Goal: Navigation & Orientation: Understand site structure

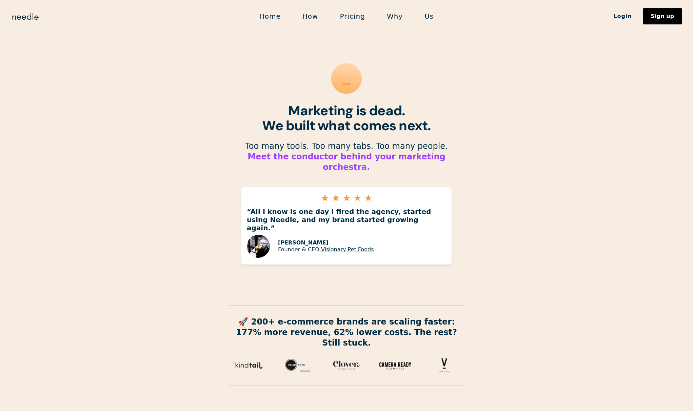
click at [311, 17] on link "How" at bounding box center [311, 16] width 38 height 14
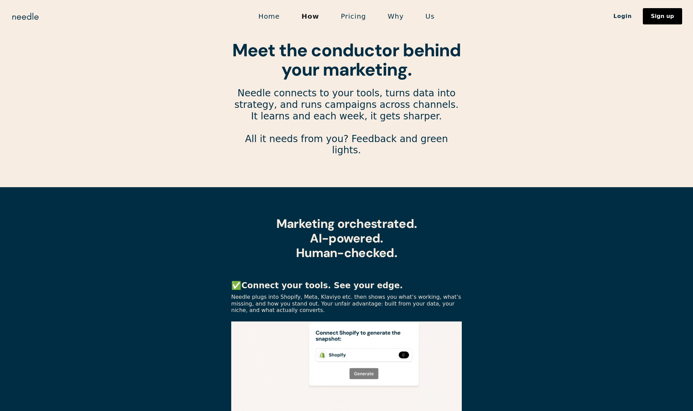
click at [353, 13] on link "Pricing" at bounding box center [353, 16] width 47 height 14
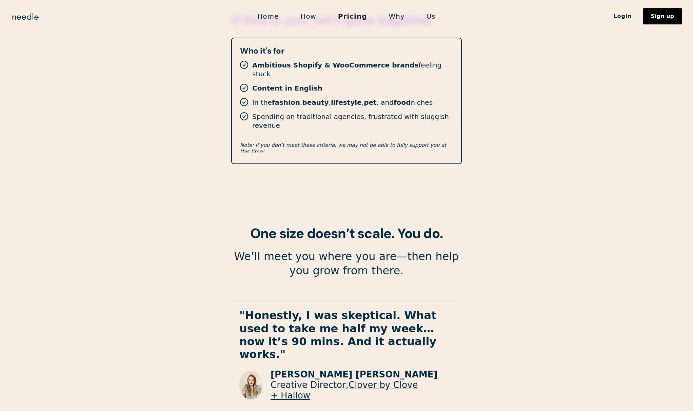
scroll to position [1107, 0]
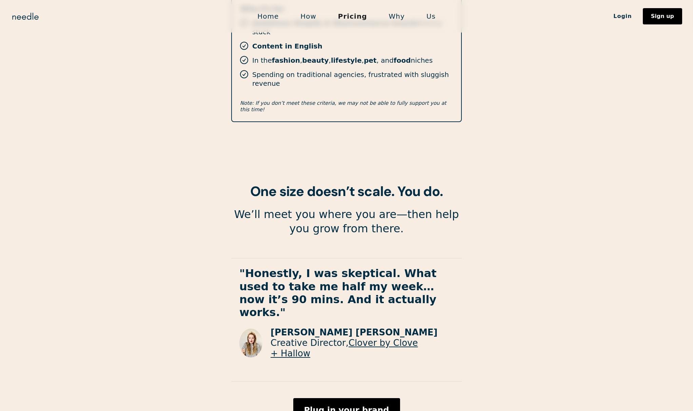
click at [398, 338] on link "Clover by Clove + Hallow" at bounding box center [344, 348] width 147 height 21
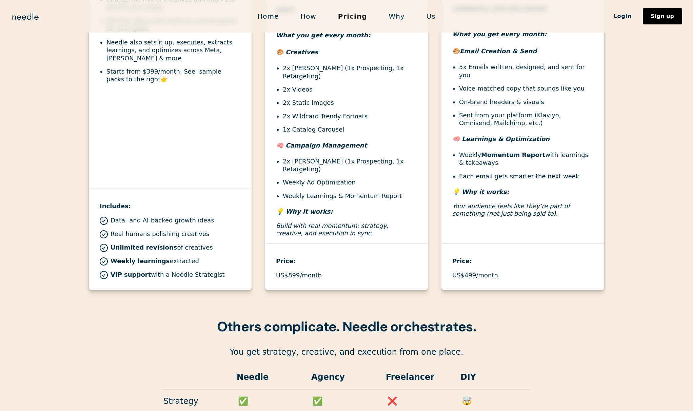
scroll to position [305, 0]
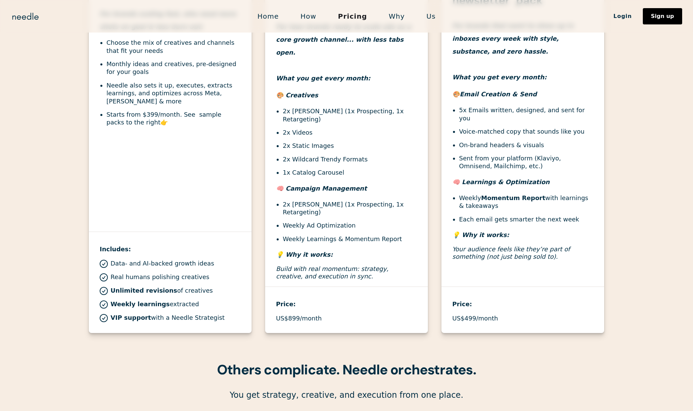
click at [402, 21] on link "Why" at bounding box center [397, 16] width 38 height 14
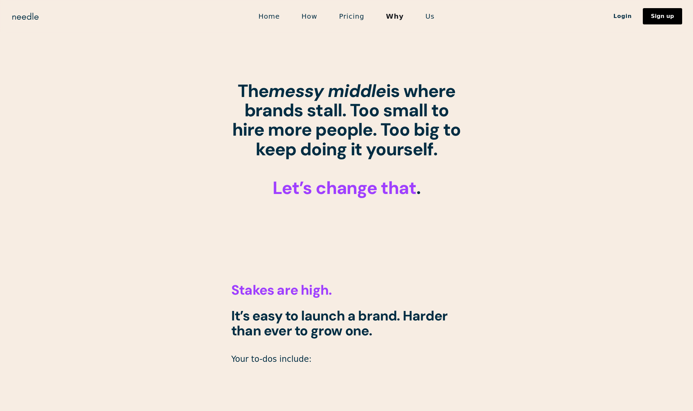
click at [425, 11] on link "Us" at bounding box center [430, 16] width 31 height 14
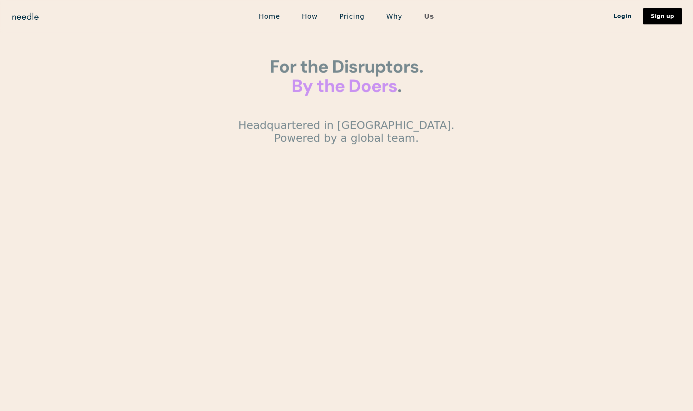
click at [427, 15] on link "Us" at bounding box center [429, 16] width 32 height 14
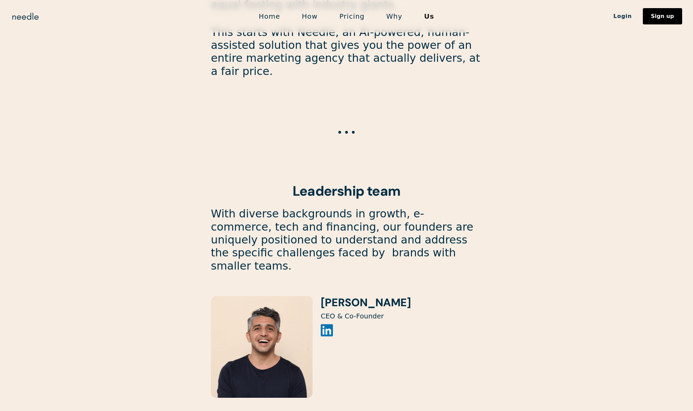
scroll to position [564, 0]
